Goal: Task Accomplishment & Management: Manage account settings

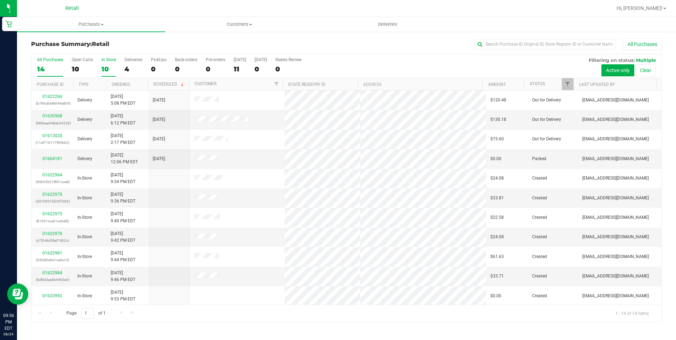
click at [106, 65] on div "10" at bounding box center [109, 69] width 15 height 8
click at [0, 0] on input "In Store 10" at bounding box center [0, 0] width 0 height 0
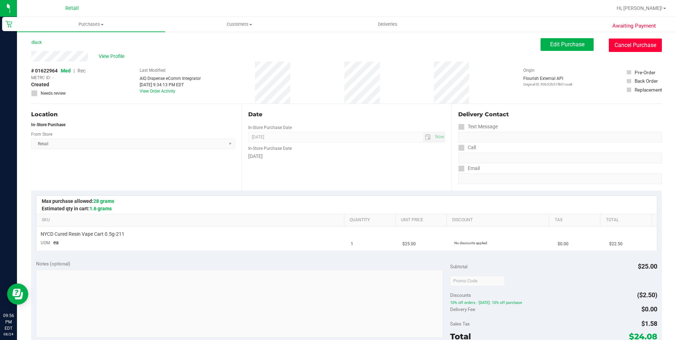
click at [610, 41] on button "Cancel Purchase" at bounding box center [635, 45] width 53 height 13
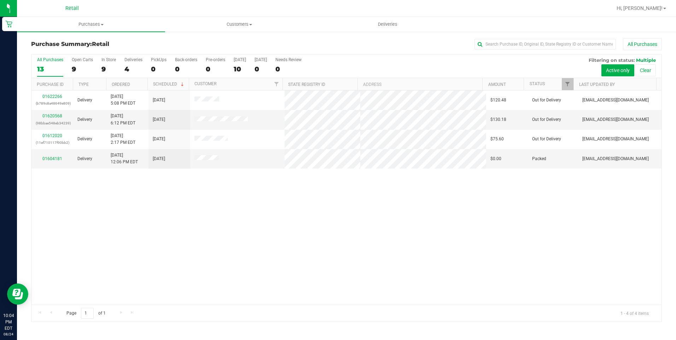
click at [469, 263] on div "01622266 (b789c8a48649e809) Delivery 8/24/2025 5:08 PM EDT 8/24/2025 $120.48 Ou…" at bounding box center [346, 198] width 630 height 214
click at [102, 64] on label "In Store 9" at bounding box center [109, 66] width 15 height 19
click at [0, 0] on input "In Store 9" at bounding box center [0, 0] width 0 height 0
